Goal: Navigation & Orientation: Understand site structure

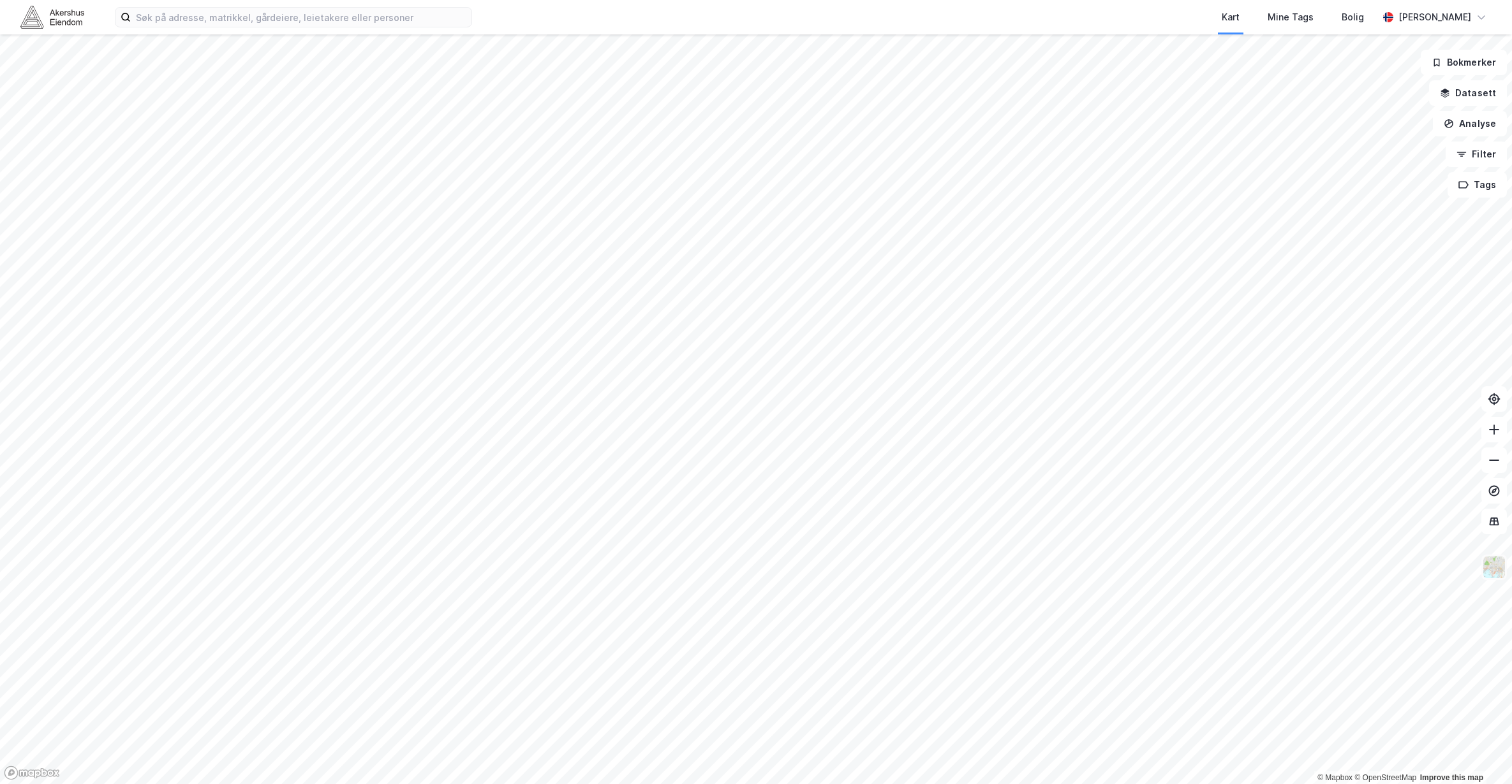
click at [1491, 574] on img at bounding box center [1494, 568] width 24 height 24
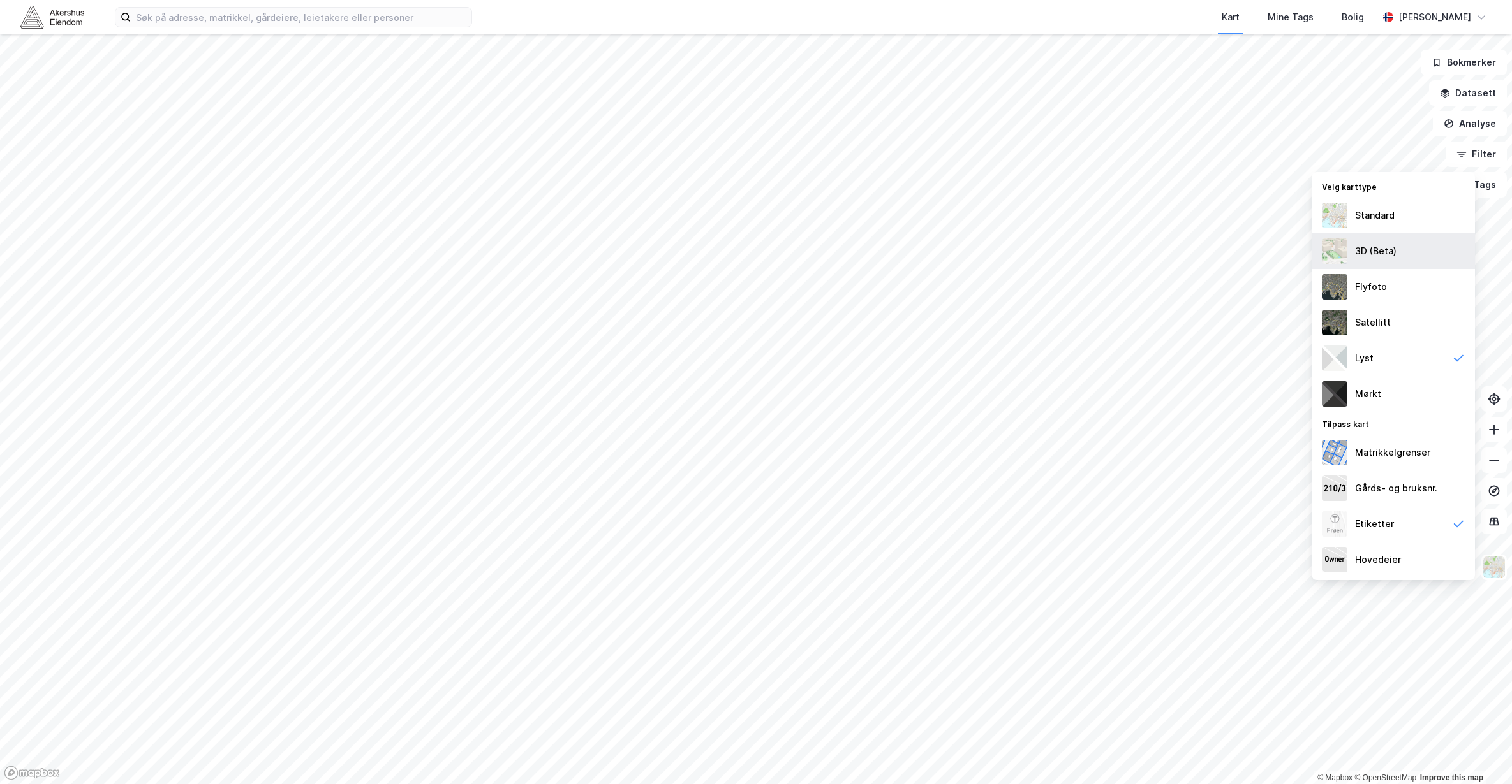
click at [1415, 252] on div "3D (Beta)" at bounding box center [1393, 251] width 163 height 36
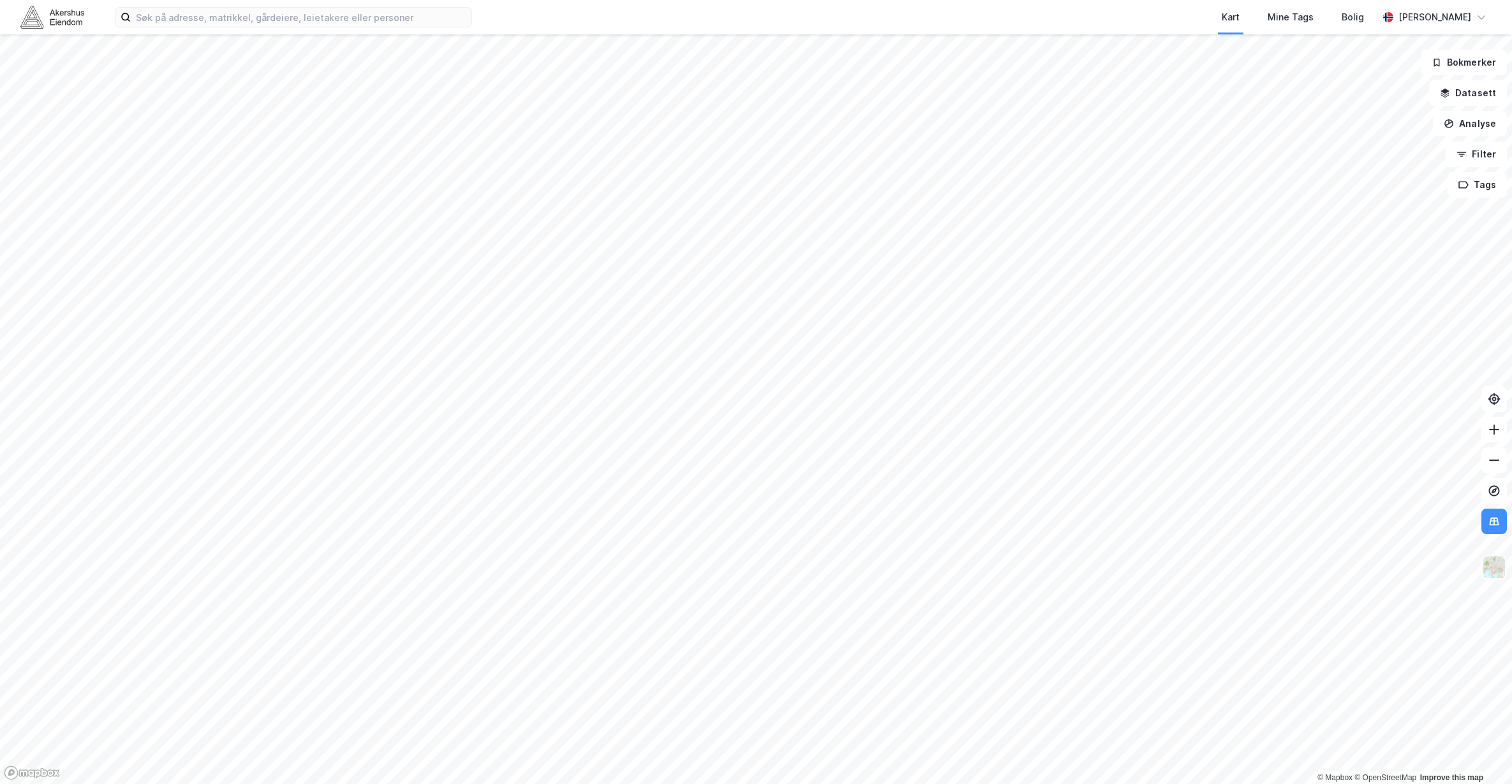
click at [1492, 574] on img at bounding box center [1494, 568] width 24 height 24
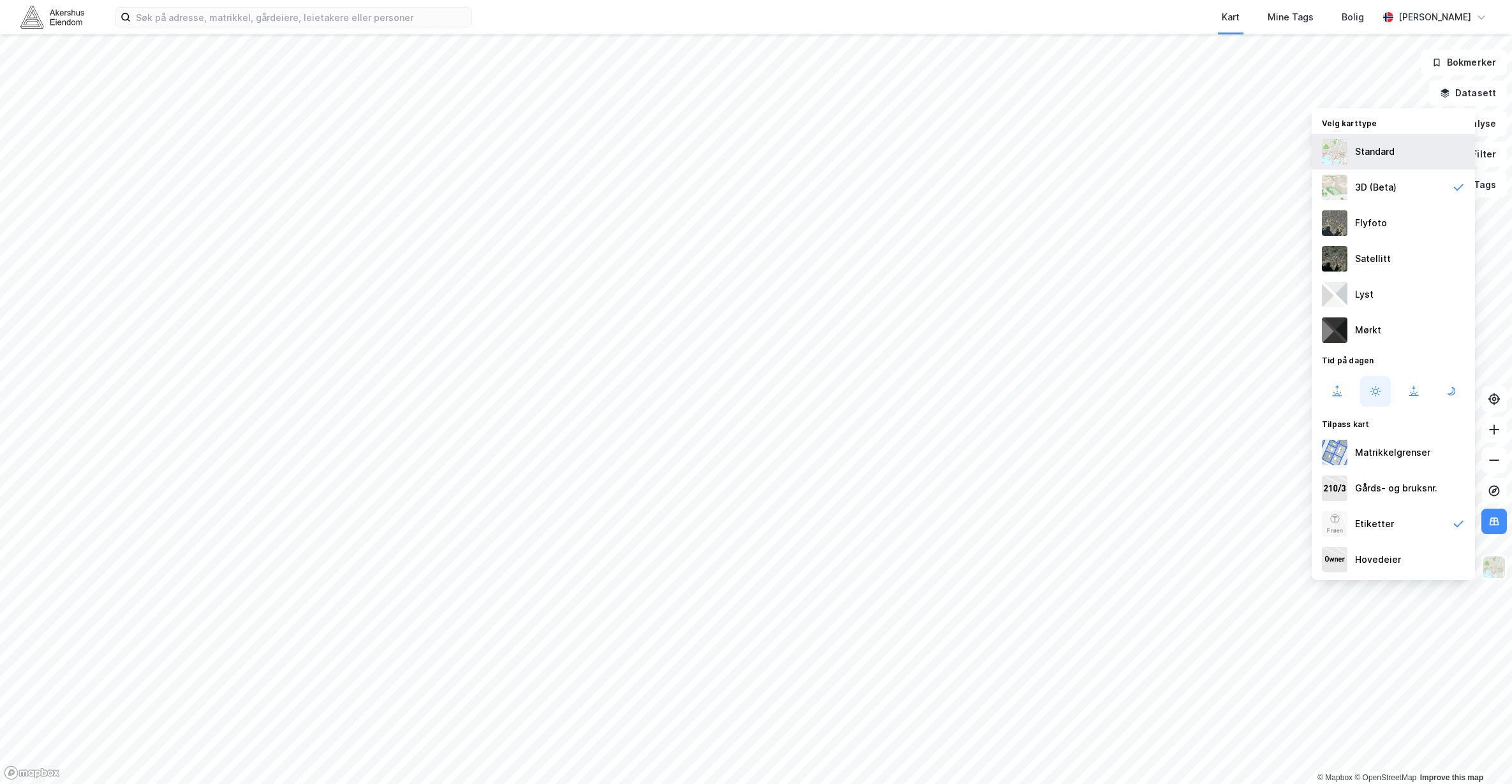
click at [1376, 156] on div "Standard" at bounding box center [1374, 151] width 39 height 15
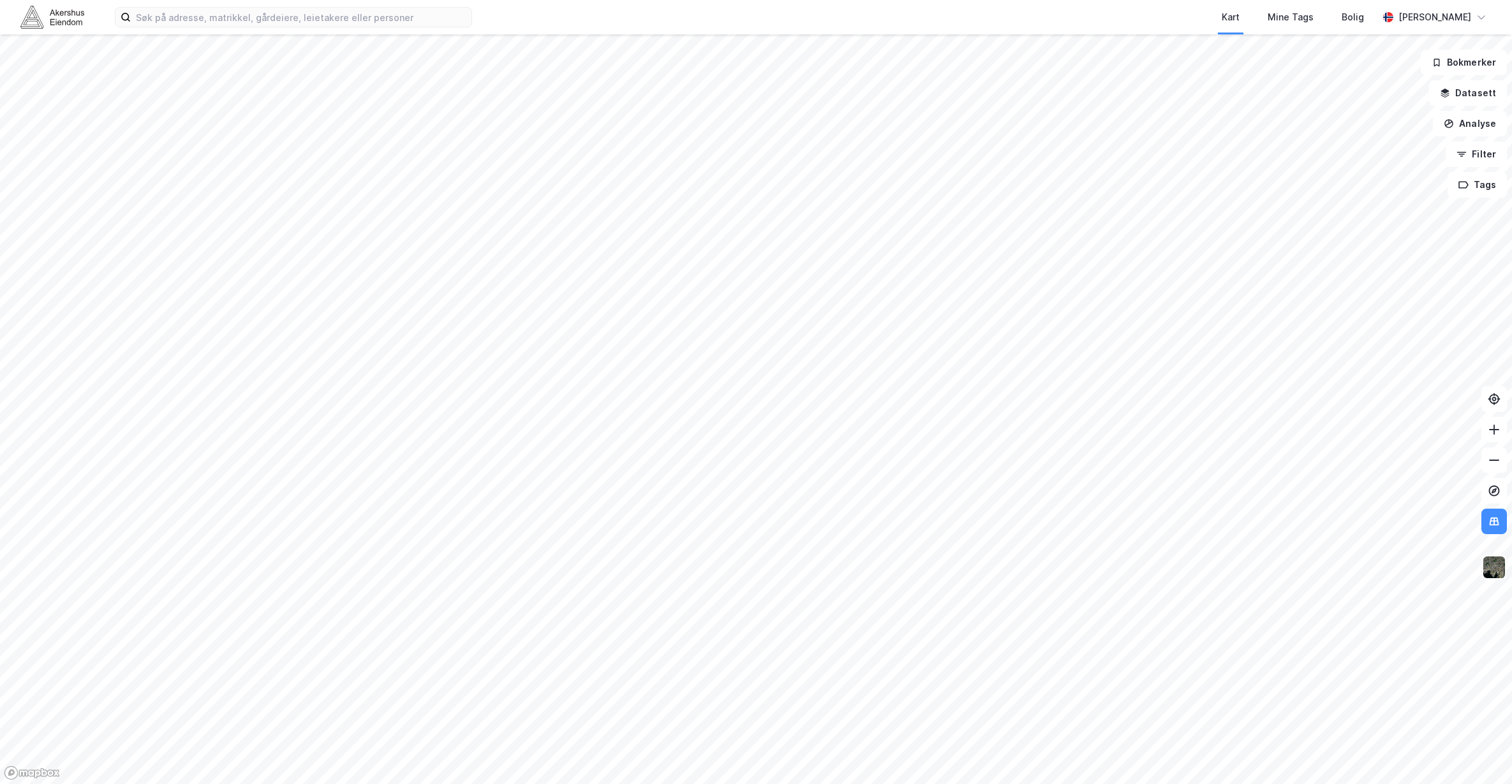
click at [1496, 572] on img at bounding box center [1494, 568] width 24 height 24
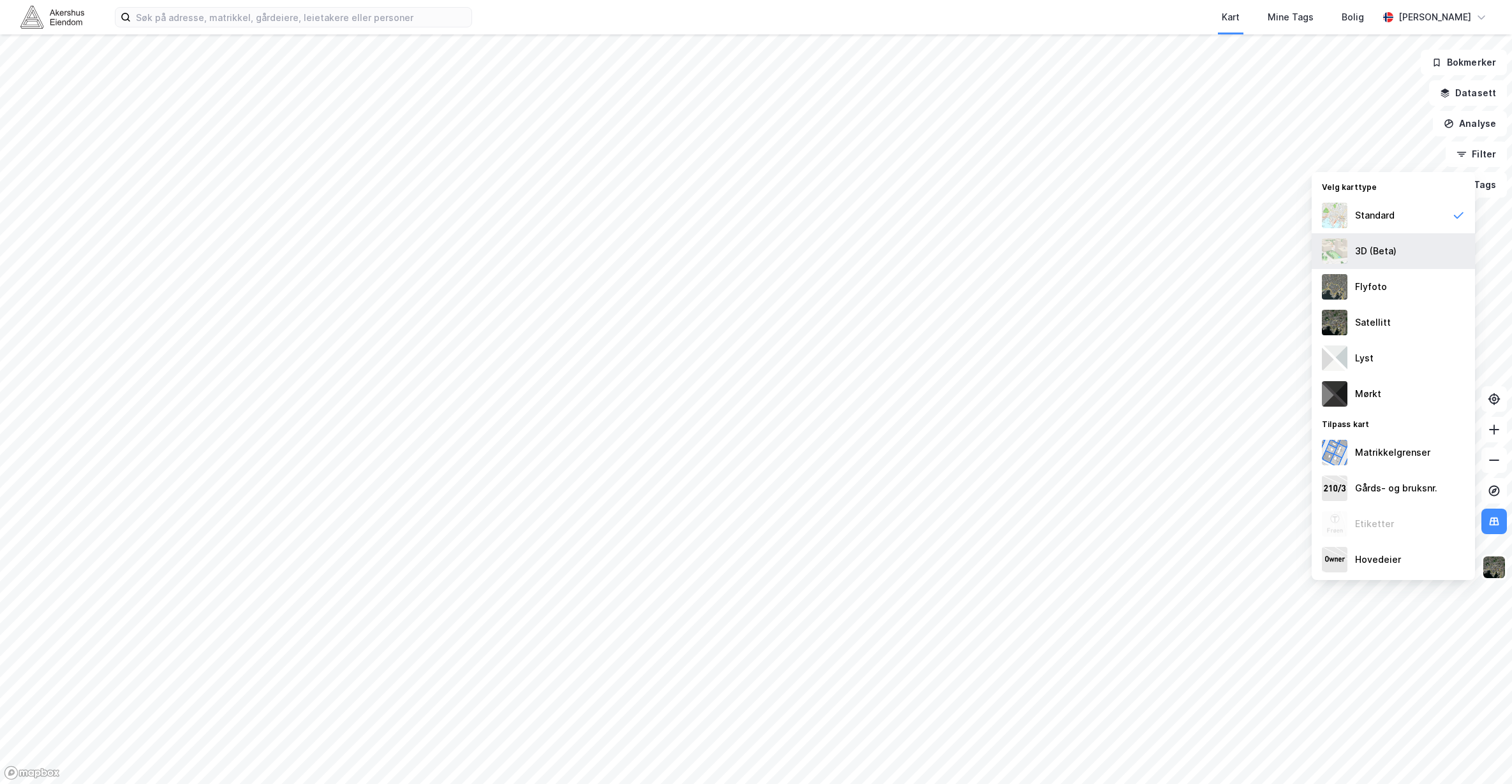
click at [1389, 250] on div "3D (Beta)" at bounding box center [1375, 251] width 41 height 15
